Goal: Task Accomplishment & Management: Manage account settings

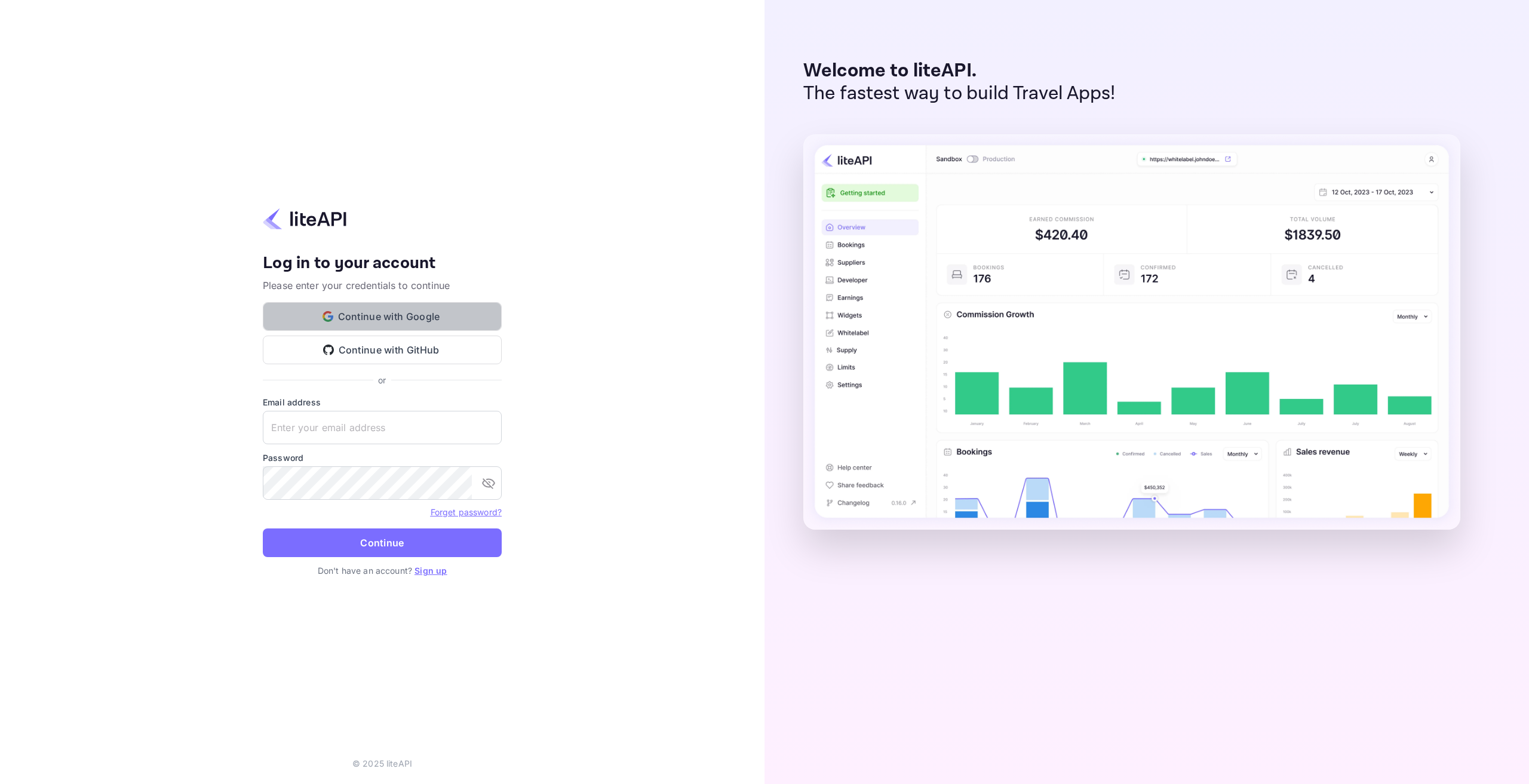
click at [407, 320] on button "Continue with Google" at bounding box center [382, 316] width 239 height 29
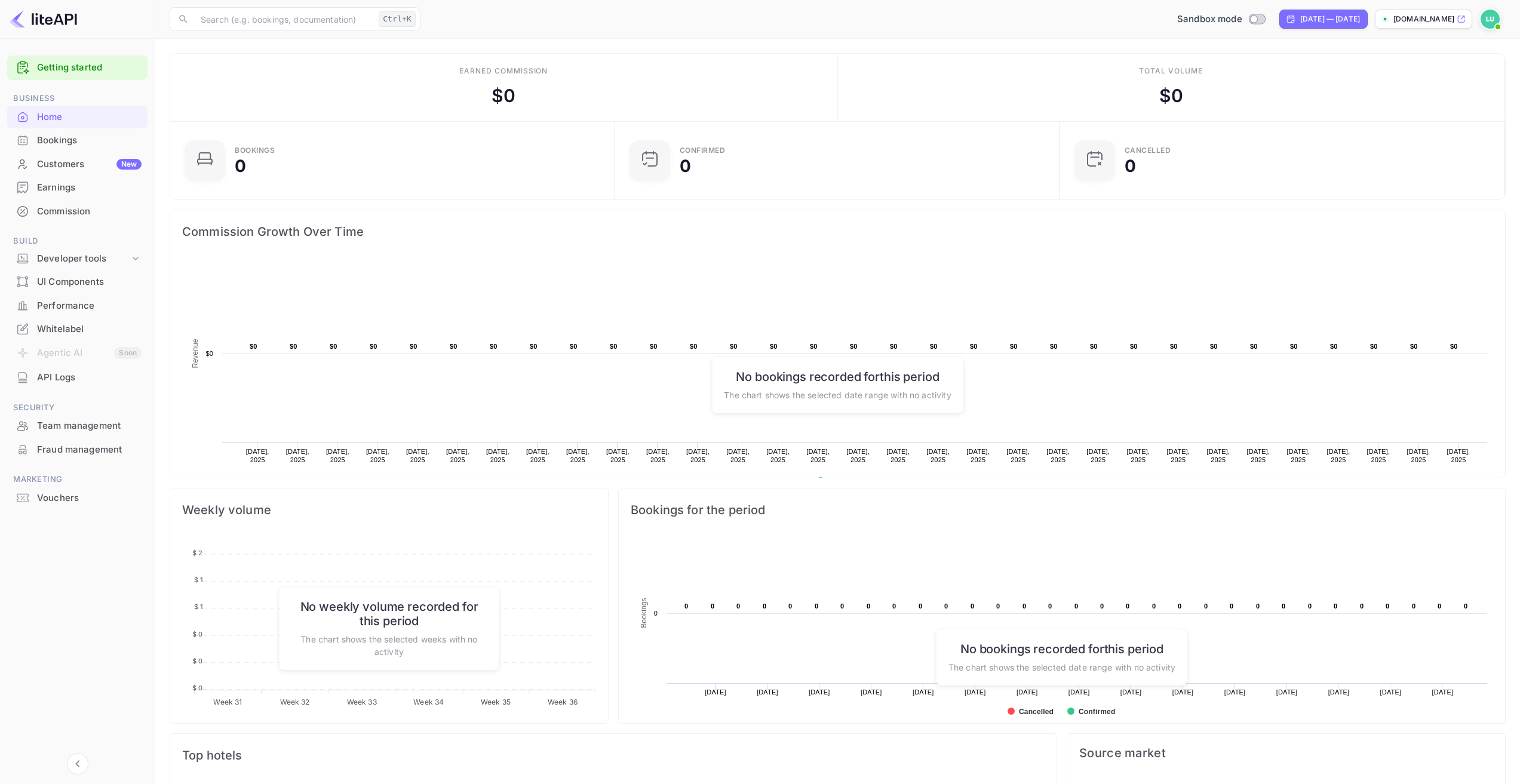
click at [62, 331] on div "Whitelabel" at bounding box center [89, 329] width 104 height 14
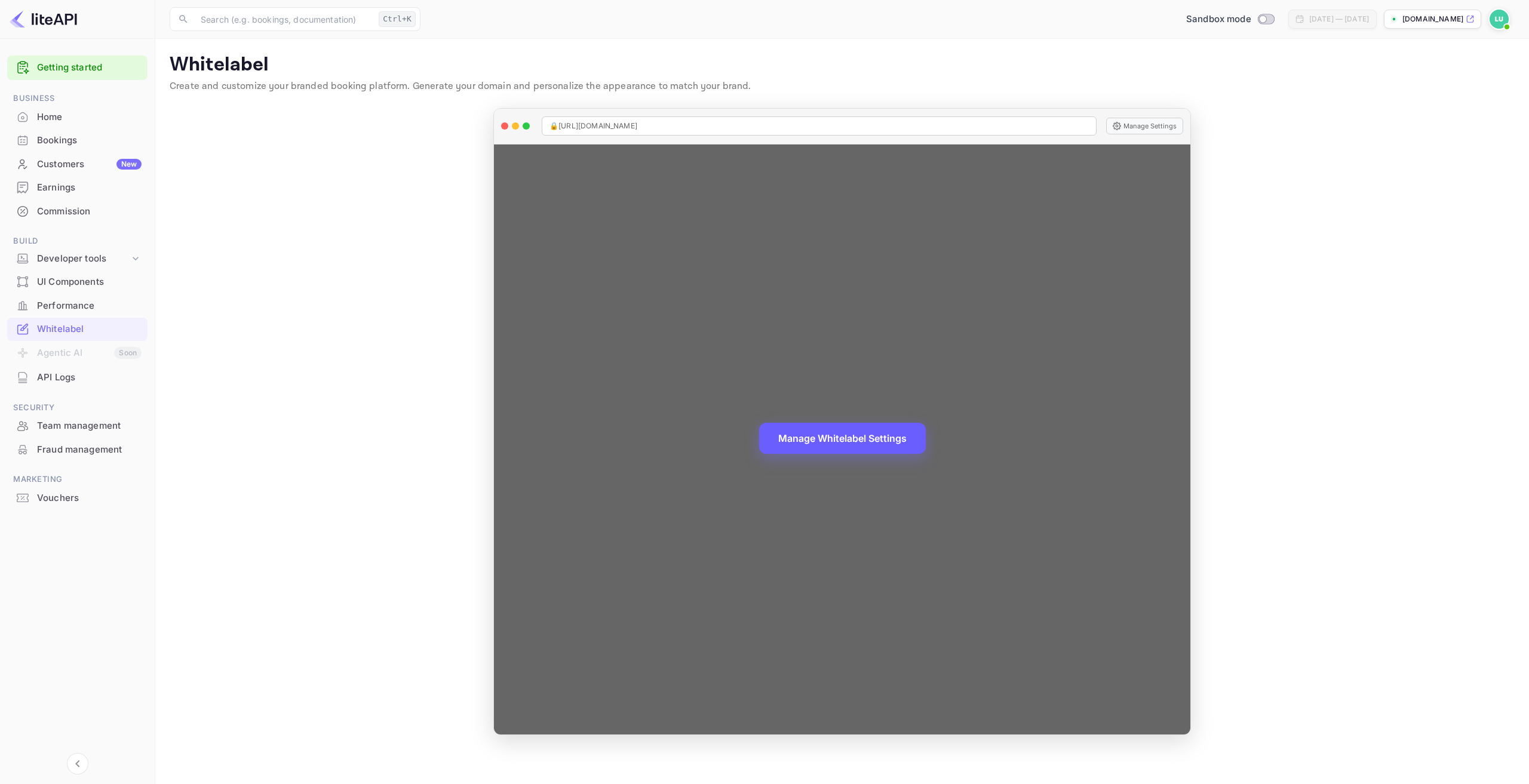
click at [832, 440] on button "Manage Whitelabel Settings" at bounding box center [842, 437] width 167 height 31
